Goal: Task Accomplishment & Management: Use online tool/utility

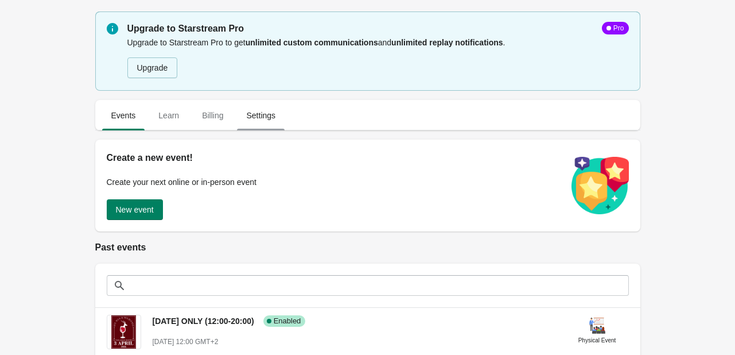
click at [259, 122] on span "Settings" at bounding box center [261, 115] width 48 height 21
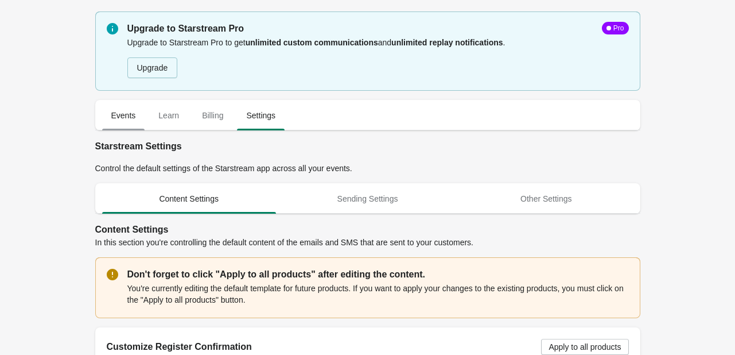
click at [137, 108] on span "Events" at bounding box center [123, 115] width 43 height 21
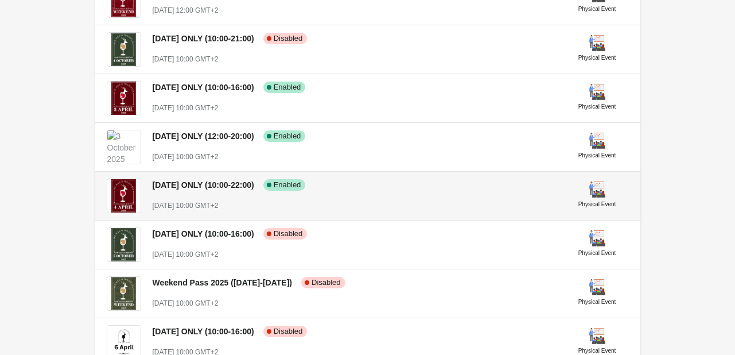
scroll to position [382, 0]
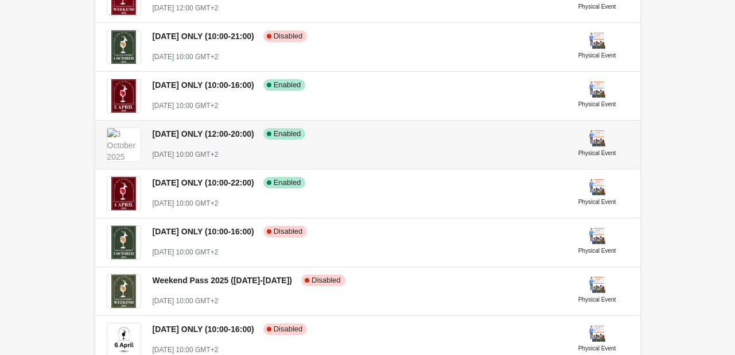
click at [367, 144] on div "[DATE] ONLY (12:00-20:00) Success Complete Enabled [DATE] 10:00 GMT+2" at bounding box center [355, 139] width 404 height 42
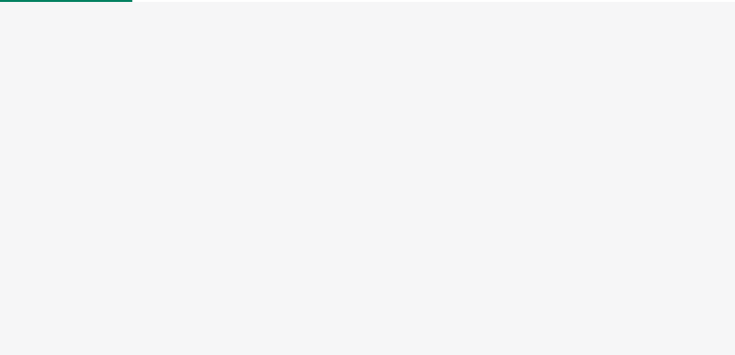
select select "physical"
select select "US"
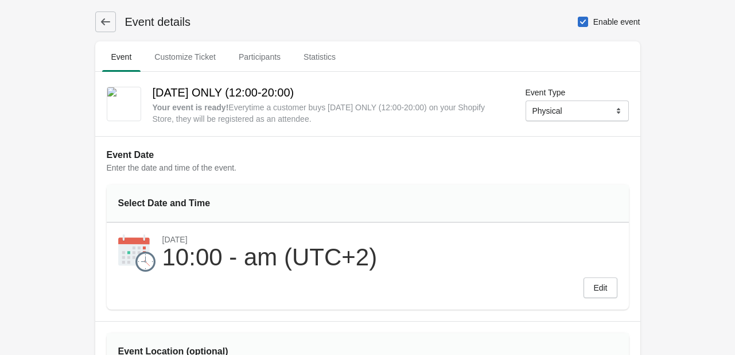
click at [106, 25] on icon at bounding box center [105, 21] width 11 height 11
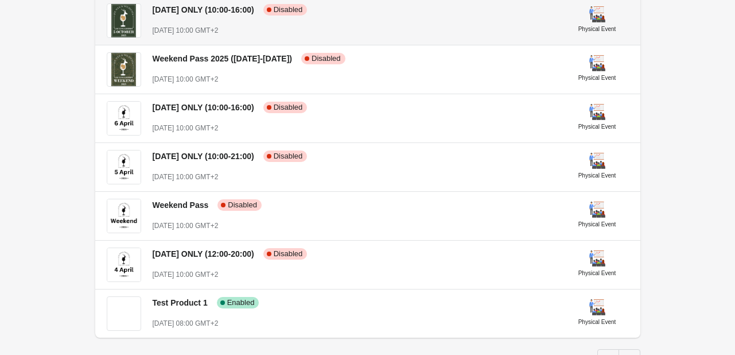
scroll to position [478, 0]
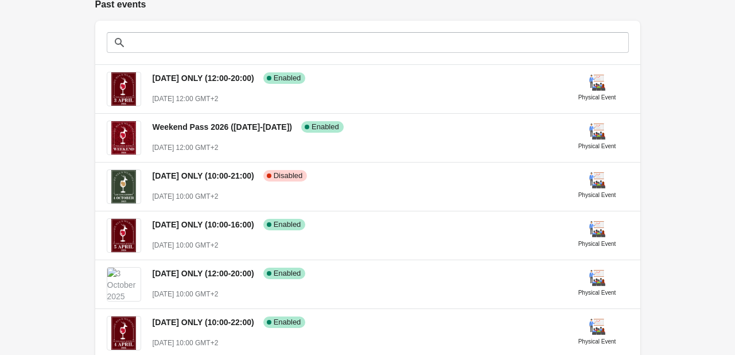
scroll to position [287, 0]
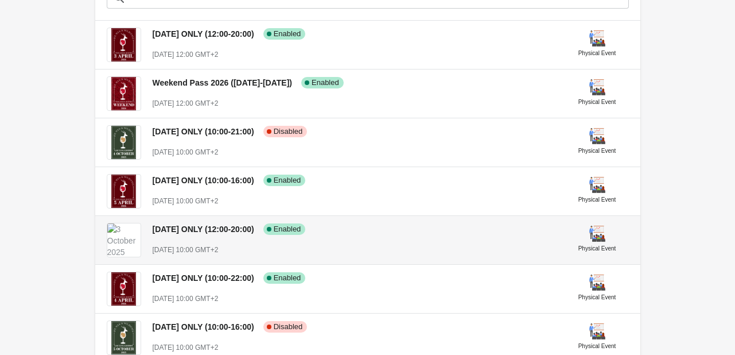
click at [430, 242] on div "[DATE] ONLY (12:00-20:00) Success Complete Enabled [DATE] 10:00 GMT+2" at bounding box center [355, 235] width 404 height 42
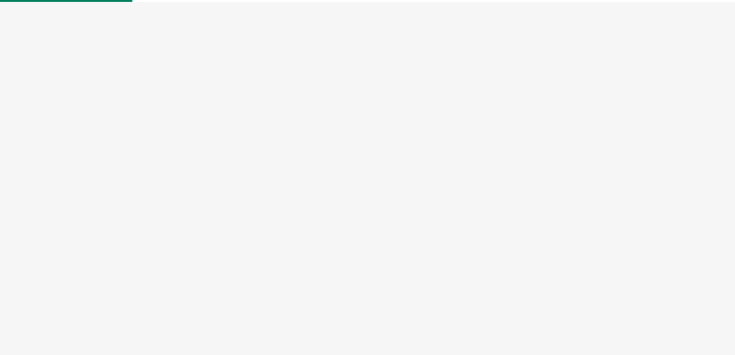
select select "physical"
select select "US"
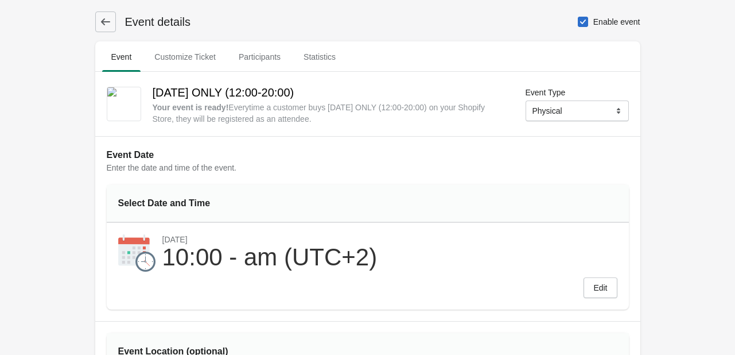
click at [583, 21] on span at bounding box center [583, 22] width 10 height 10
click at [579, 17] on input "Enable event" at bounding box center [578, 17] width 1 height 1
checkbox input "true"
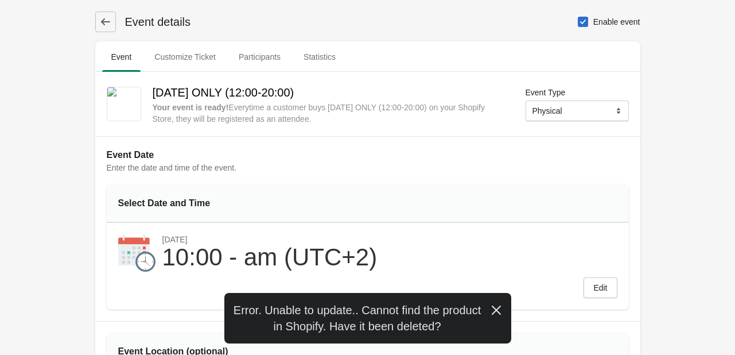
click at [106, 26] on icon at bounding box center [105, 21] width 11 height 11
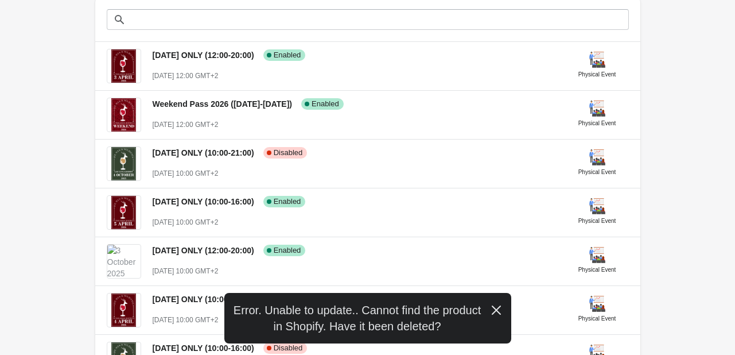
scroll to position [287, 0]
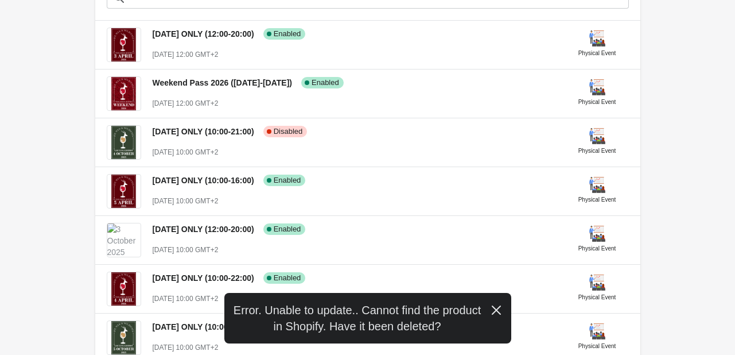
click at [496, 309] on icon "button" at bounding box center [495, 309] width 9 height 9
